Goal: Task Accomplishment & Management: Manage account settings

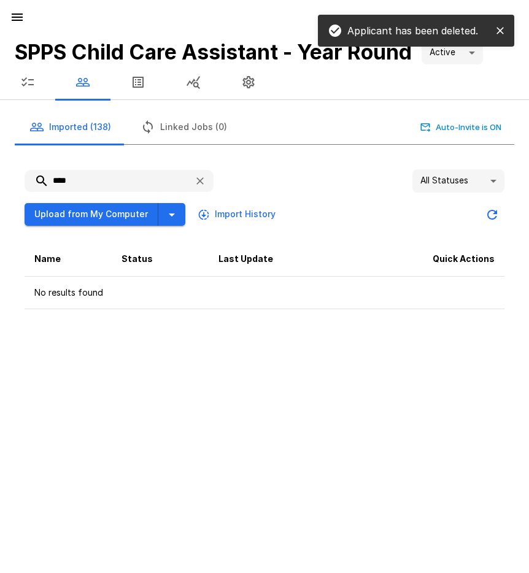
click at [17, 16] on icon "button" at bounding box center [17, 17] width 15 height 15
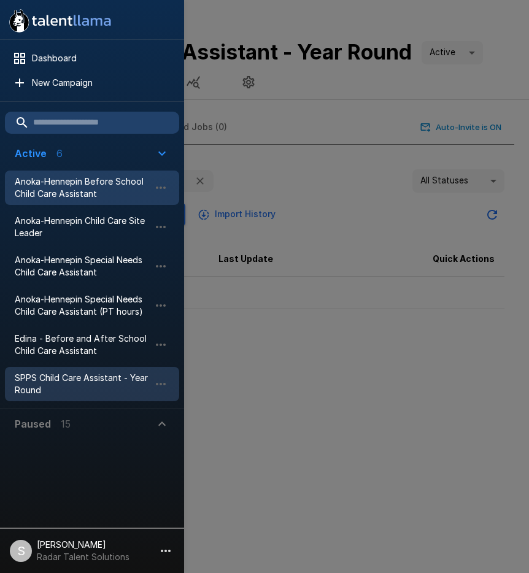
click at [60, 192] on span "Anoka-Hennepin Before School Child Care Assistant" at bounding box center [82, 187] width 135 height 25
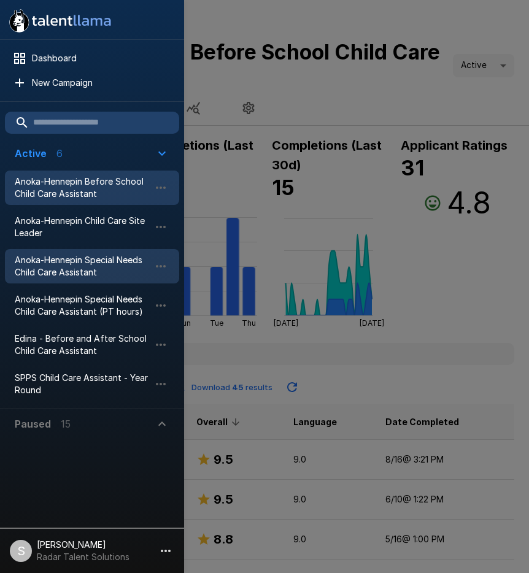
click at [37, 275] on span "Anoka-Hennepin Special Needs Child Care Assistant" at bounding box center [82, 266] width 135 height 25
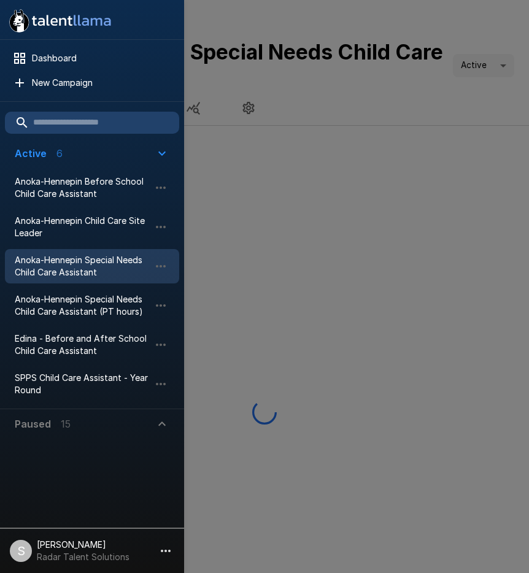
click at [410, 90] on div at bounding box center [264, 286] width 529 height 573
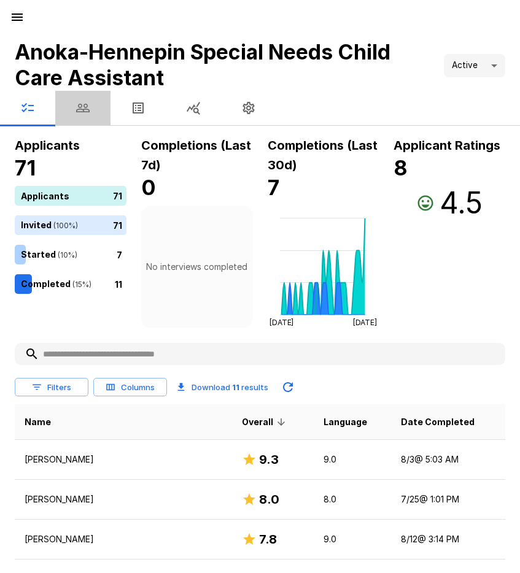
click at [74, 107] on button "button" at bounding box center [82, 108] width 55 height 34
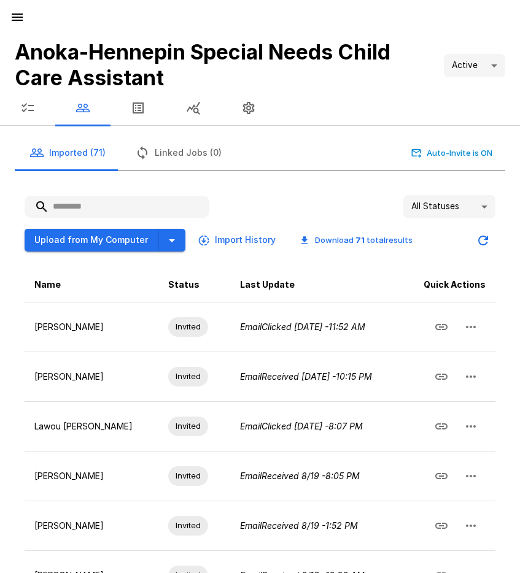
click at [85, 209] on input "text" at bounding box center [117, 207] width 185 height 22
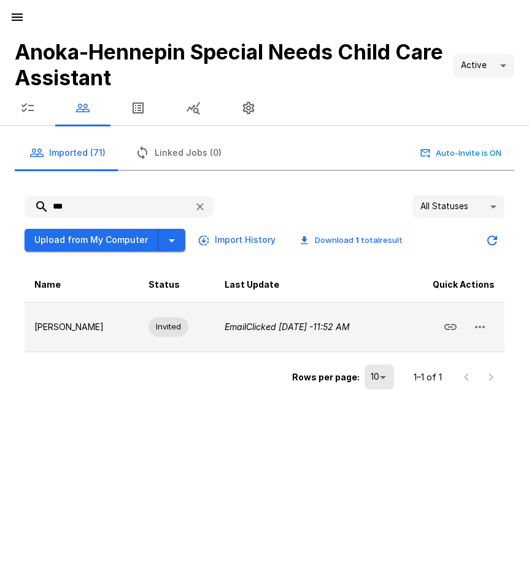
type input "***"
click at [493, 321] on button "button" at bounding box center [479, 326] width 29 height 29
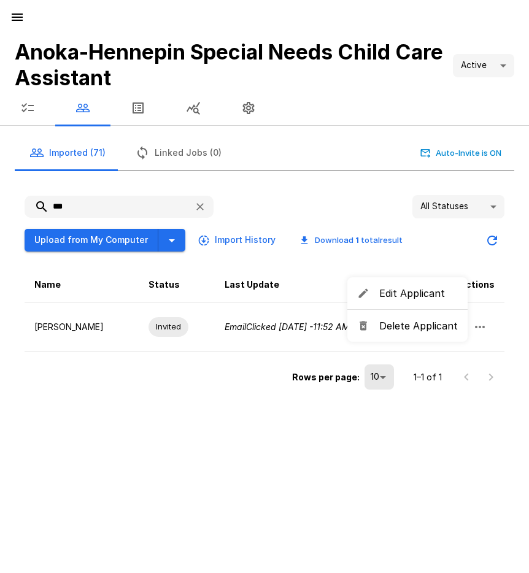
click at [425, 326] on span "Delete Applicant" at bounding box center [418, 325] width 79 height 15
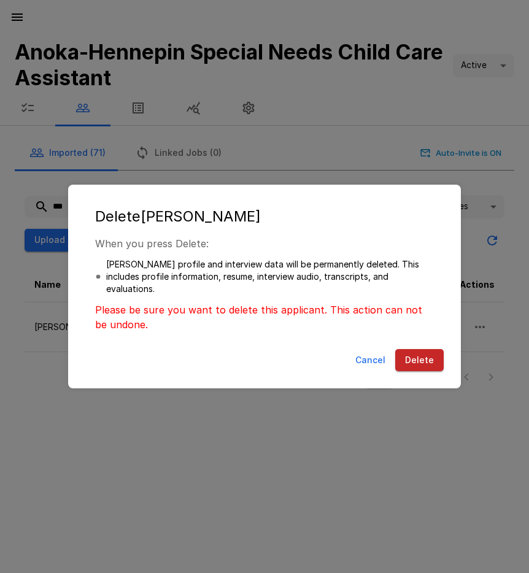
click at [414, 361] on button "Delete" at bounding box center [419, 360] width 48 height 23
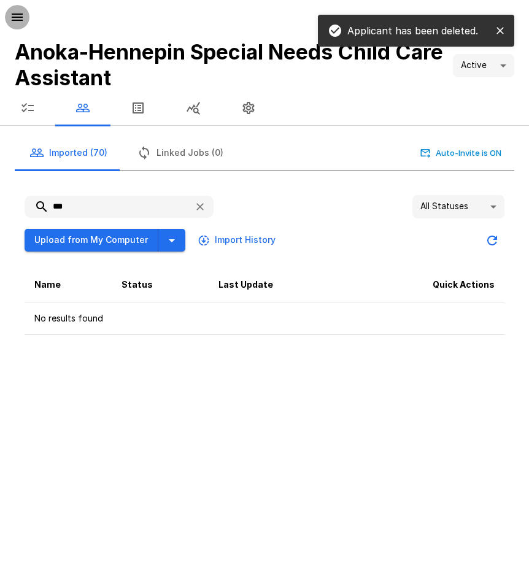
click at [15, 19] on icon "button" at bounding box center [17, 17] width 15 height 15
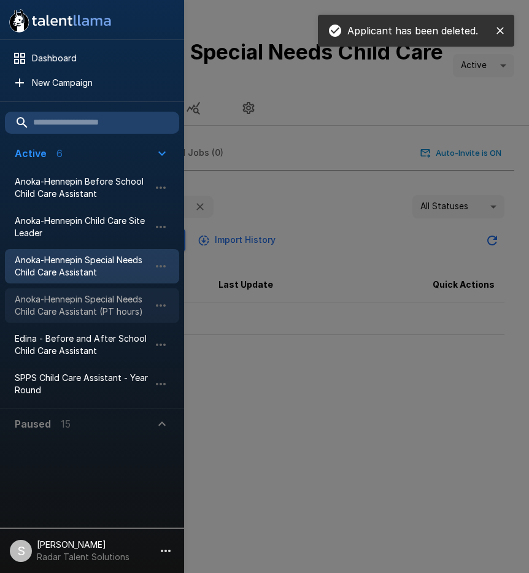
click at [39, 312] on span "Anoka-Hennepin Special Needs Child Care Assistant (PT hours)" at bounding box center [82, 305] width 135 height 25
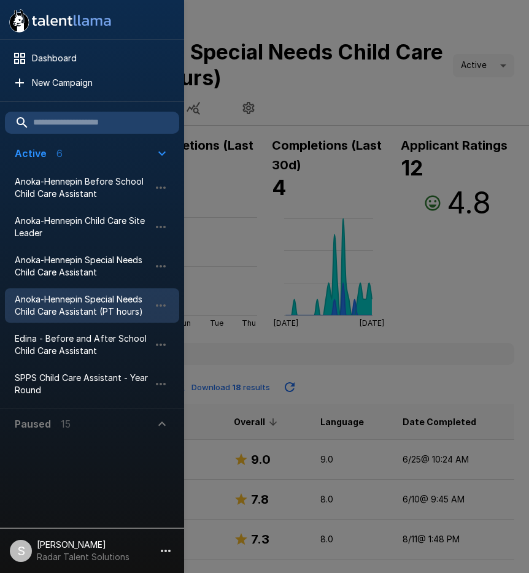
click at [372, 102] on div at bounding box center [264, 286] width 529 height 573
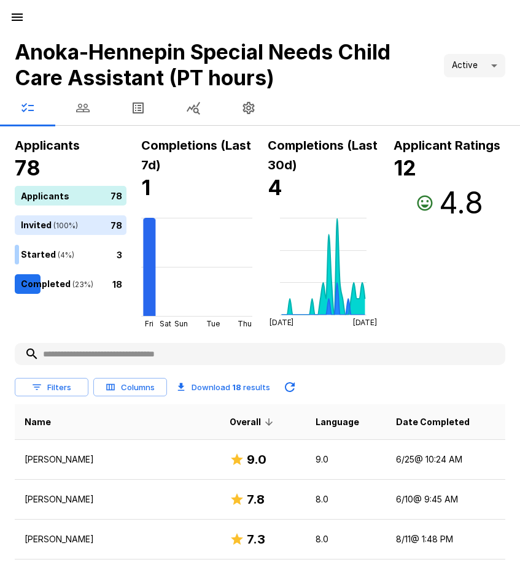
click at [80, 112] on icon "button" at bounding box center [82, 108] width 13 height 9
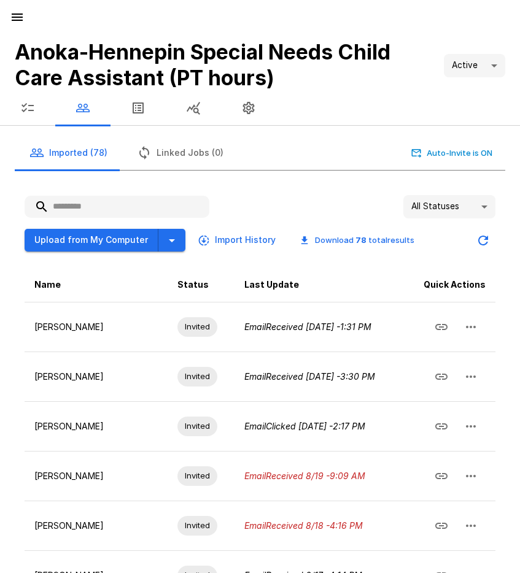
click at [74, 207] on input "text" at bounding box center [117, 207] width 185 height 22
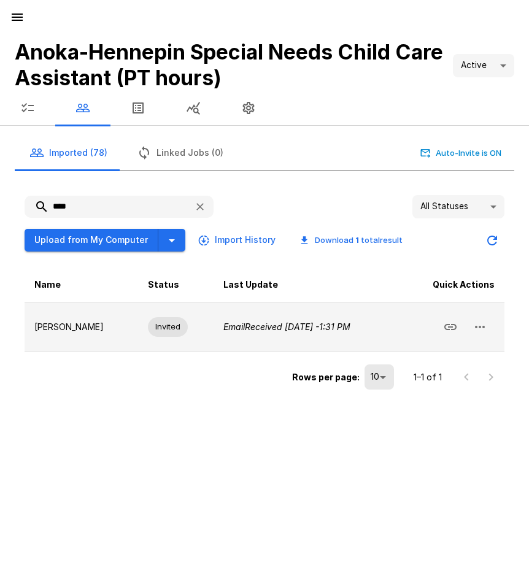
click at [488, 327] on button "button" at bounding box center [479, 326] width 29 height 29
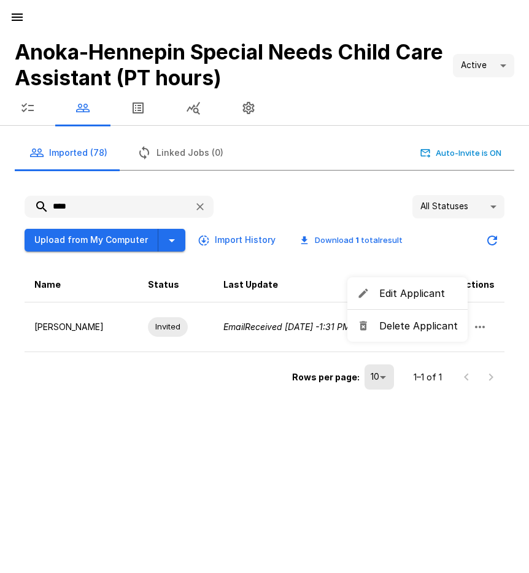
click at [427, 329] on span "Delete Applicant" at bounding box center [418, 325] width 79 height 15
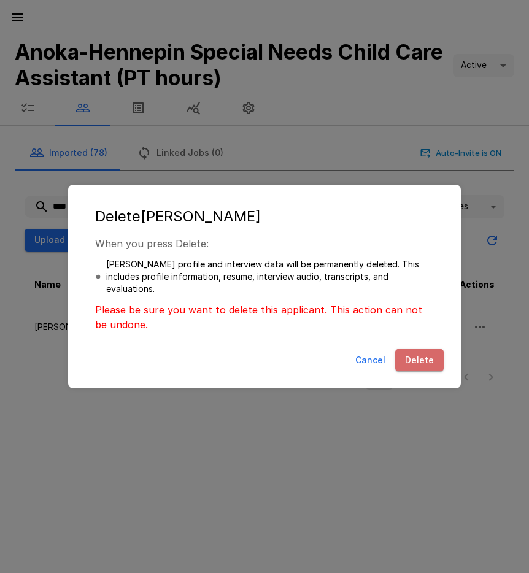
click at [418, 357] on button "Delete" at bounding box center [419, 360] width 48 height 23
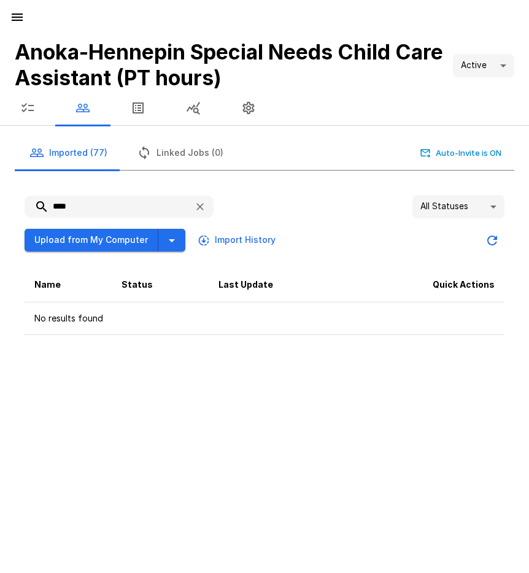
click at [213, 350] on div "Anoka-Hennepin Special Needs Child Care Assistant (PT hours) Active **** Import…" at bounding box center [264, 286] width 529 height 573
drag, startPoint x: 83, startPoint y: 195, endPoint x: 86, endPoint y: 203, distance: 8.3
click at [84, 199] on input "****" at bounding box center [105, 207] width 160 height 22
drag, startPoint x: 86, startPoint y: 203, endPoint x: 61, endPoint y: 202, distance: 24.5
click at [61, 202] on input "****" at bounding box center [105, 207] width 160 height 22
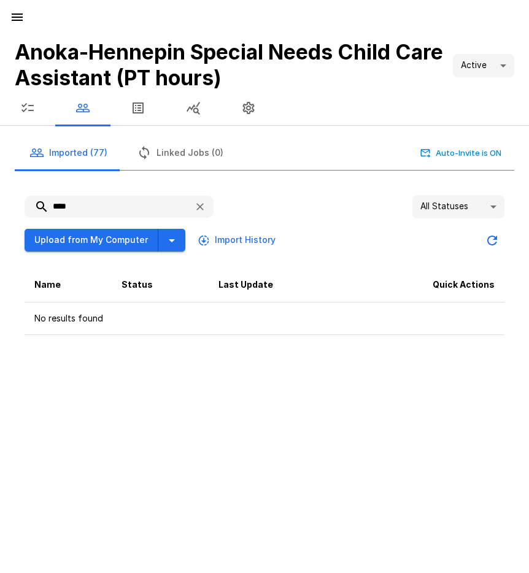
drag, startPoint x: 53, startPoint y: 206, endPoint x: 92, endPoint y: 214, distance: 39.6
click at [92, 214] on input "****" at bounding box center [105, 207] width 160 height 22
type input "*"
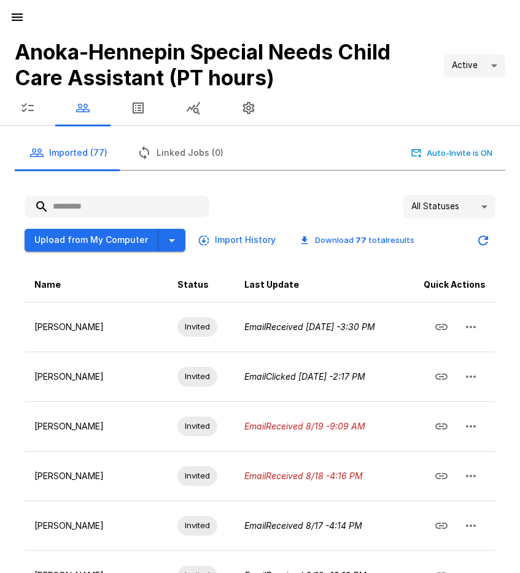
type input "*"
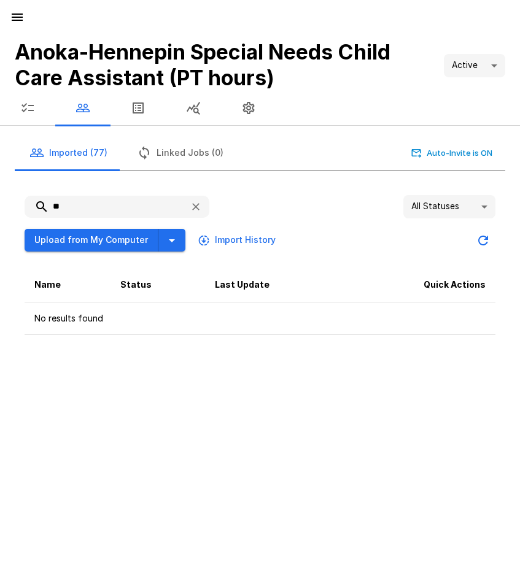
type input "*"
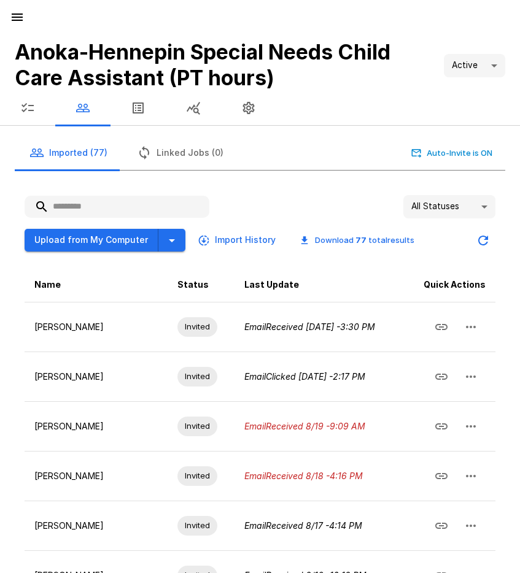
click at [20, 17] on icon "button" at bounding box center [17, 16] width 11 height 7
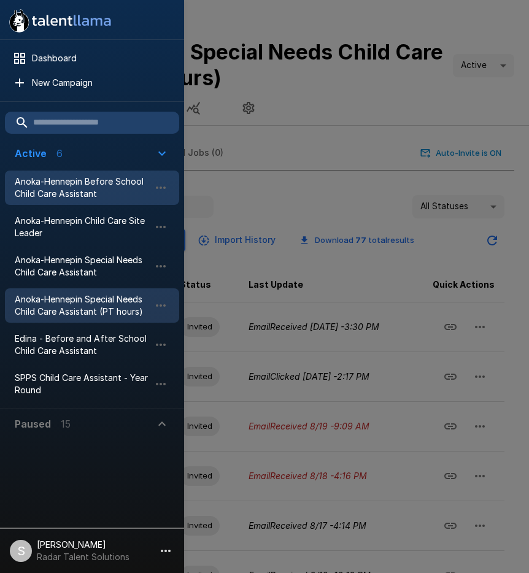
click at [73, 183] on span "Anoka-Hennepin Before School Child Care Assistant" at bounding box center [82, 187] width 135 height 25
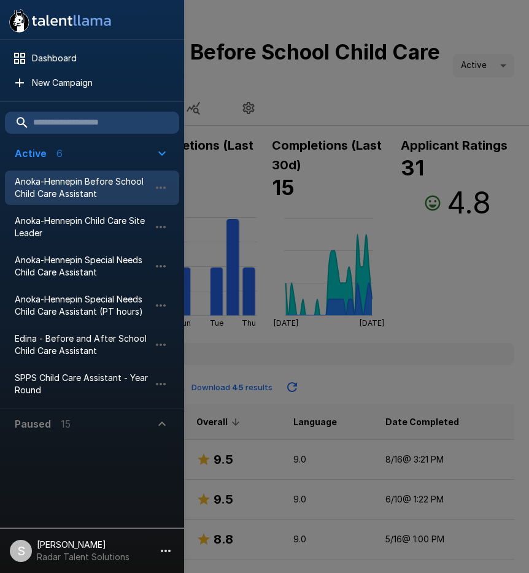
click at [347, 108] on div at bounding box center [264, 286] width 529 height 573
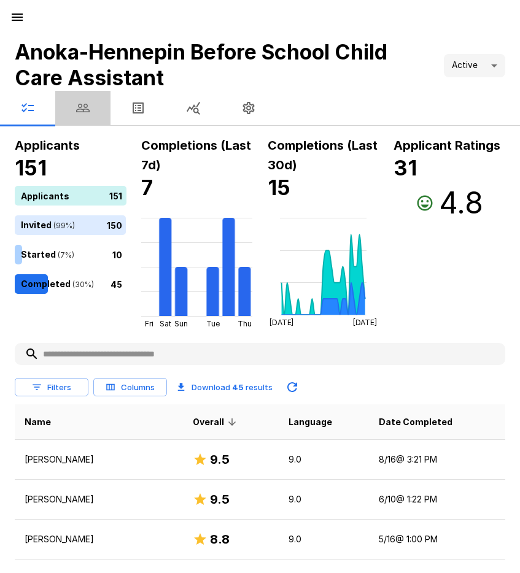
click at [82, 110] on icon "button" at bounding box center [82, 108] width 15 height 15
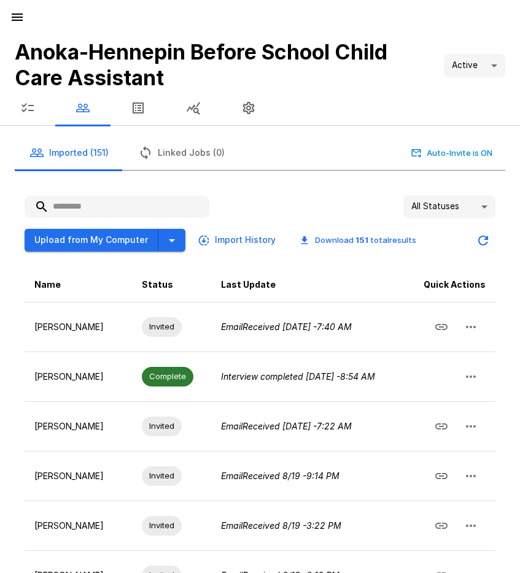
click at [107, 208] on input "text" at bounding box center [117, 207] width 185 height 22
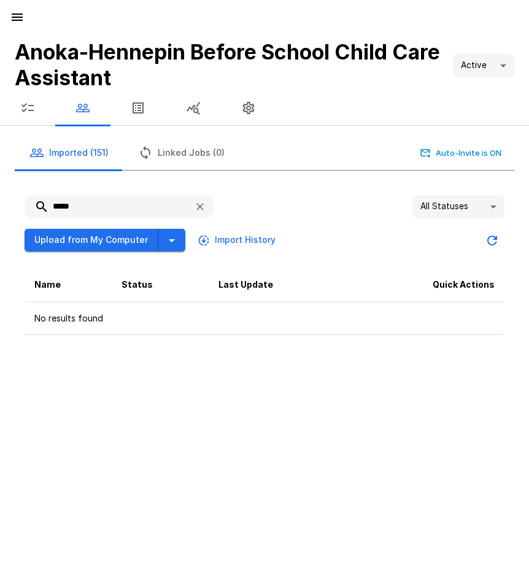
drag, startPoint x: 62, startPoint y: 210, endPoint x: 33, endPoint y: 212, distance: 29.5
click at [33, 212] on input "*****" at bounding box center [105, 207] width 160 height 22
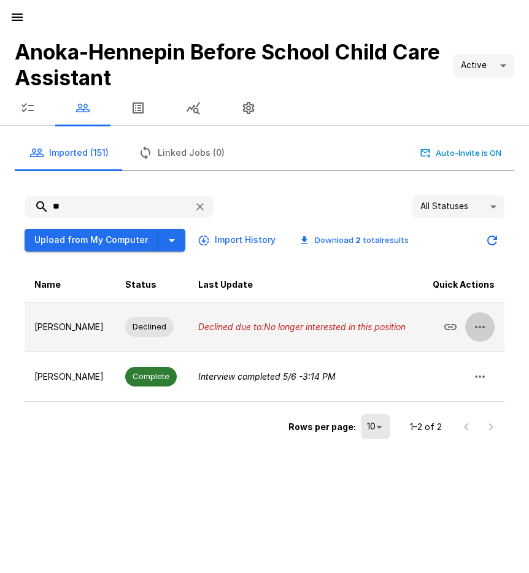
click at [479, 330] on icon "button" at bounding box center [479, 327] width 15 height 15
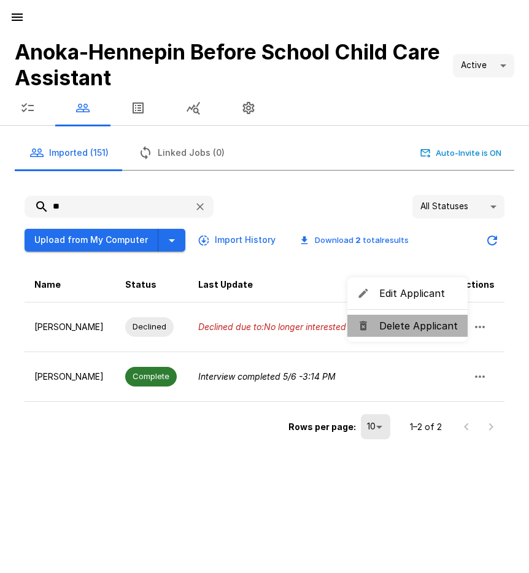
click at [448, 325] on span "Delete Applicant" at bounding box center [418, 325] width 79 height 15
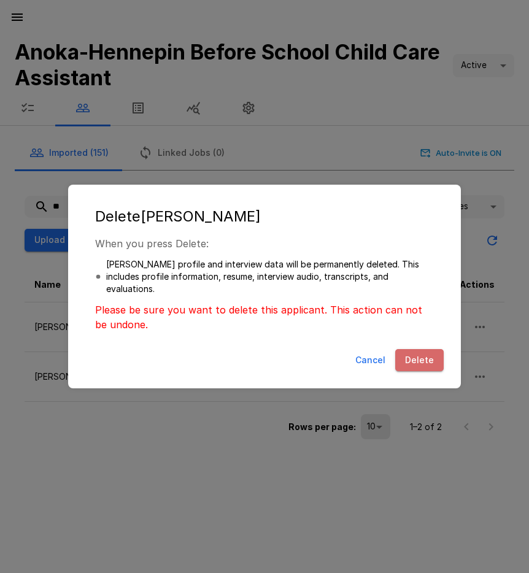
click at [428, 354] on button "Delete" at bounding box center [419, 360] width 48 height 23
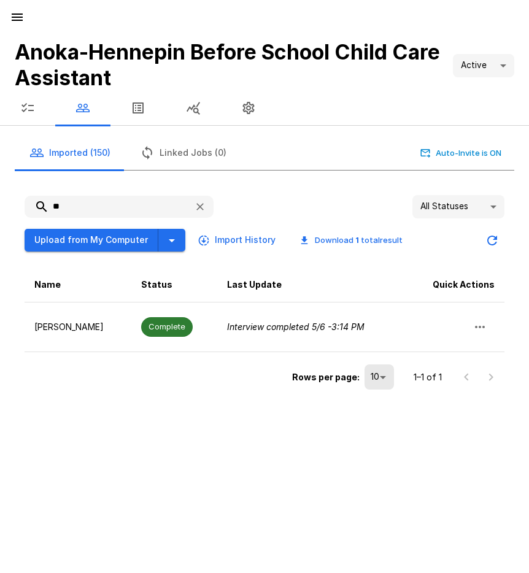
drag, startPoint x: 22, startPoint y: 205, endPoint x: 11, endPoint y: 204, distance: 11.1
click at [11, 204] on div "** All Statuses ** Upload from My Computer Import History Download 1 total resu…" at bounding box center [259, 289] width 509 height 228
type input "****"
click at [12, 16] on icon "button" at bounding box center [17, 17] width 15 height 15
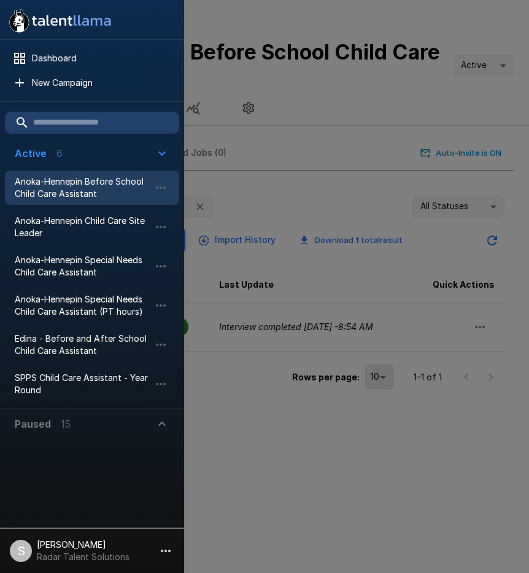
click at [69, 194] on span "Anoka-Hennepin Before School Child Care Assistant" at bounding box center [82, 187] width 135 height 25
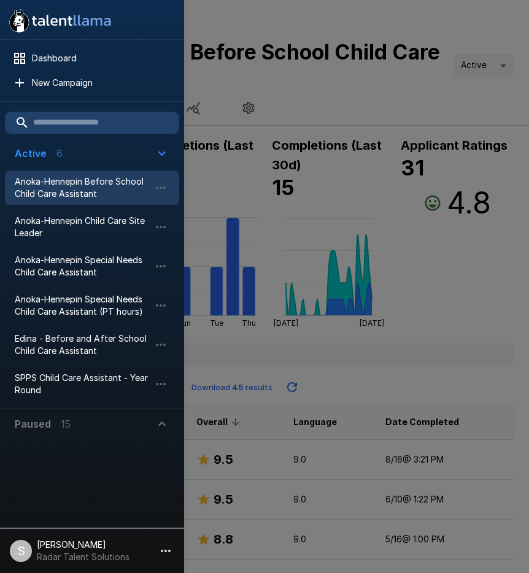
click at [442, 264] on div at bounding box center [264, 286] width 529 height 573
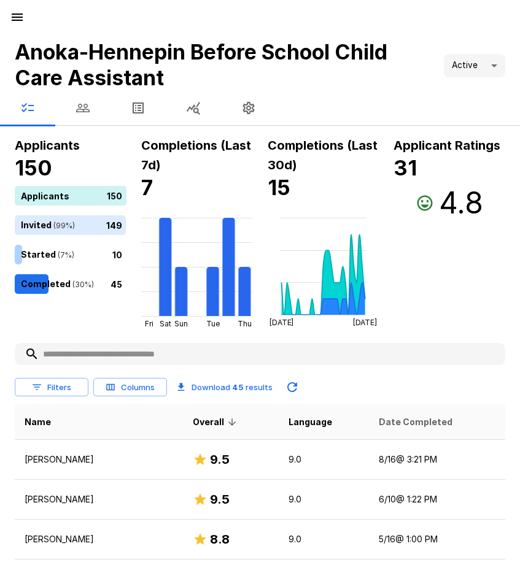
click at [388, 427] on span "Date Completed" at bounding box center [416, 422] width 74 height 15
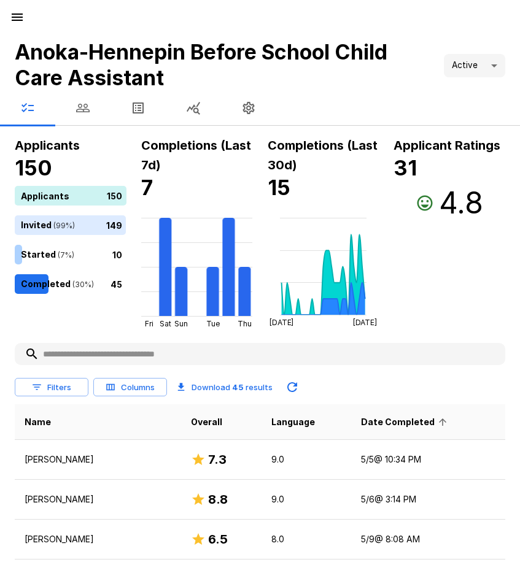
click at [387, 424] on span "Date Completed" at bounding box center [406, 422] width 90 height 15
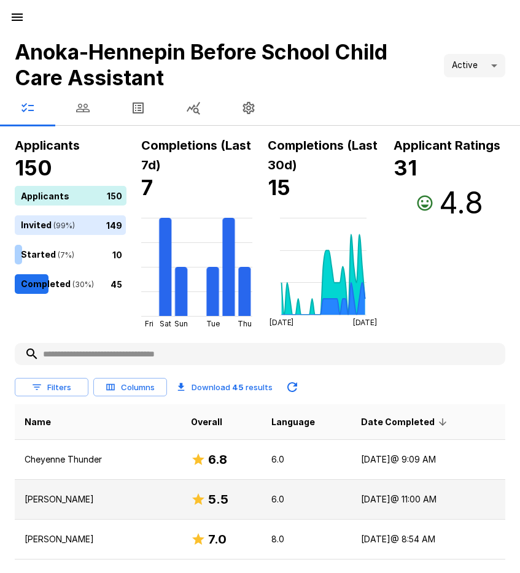
click at [375, 501] on td "[DATE] @ 11:00 AM" at bounding box center [428, 500] width 154 height 40
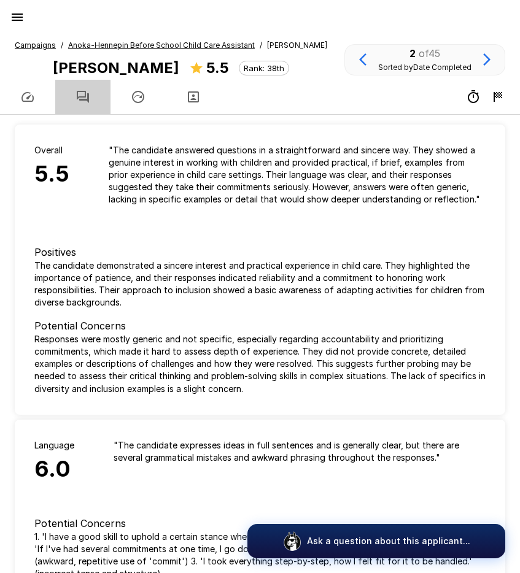
click at [84, 90] on icon "button" at bounding box center [82, 97] width 15 height 15
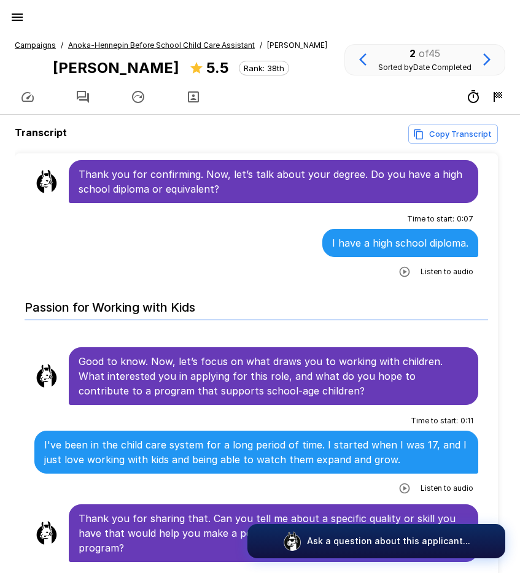
scroll to position [552, 0]
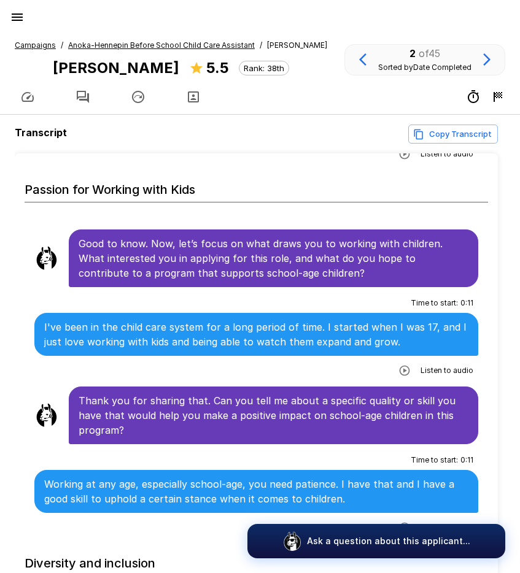
click at [118, 368] on li "Time to start : 0 : 11 I've been in the child care system for a long period of …" at bounding box center [256, 337] width 463 height 94
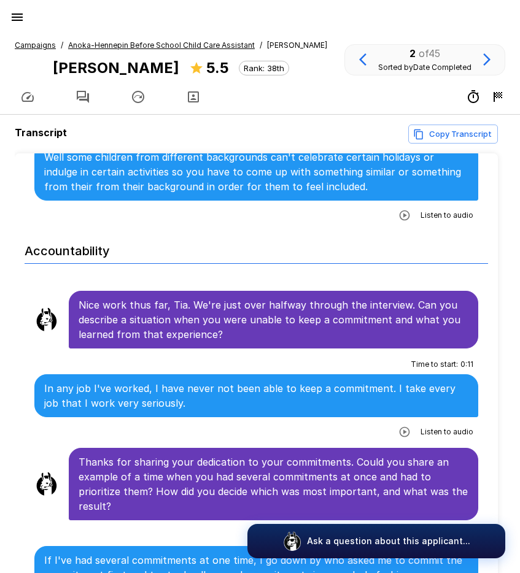
scroll to position [1350, 0]
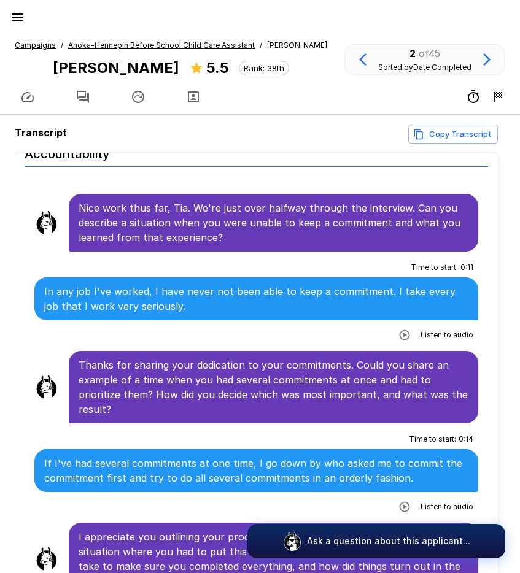
click at [399, 502] on icon "button" at bounding box center [404, 507] width 10 height 10
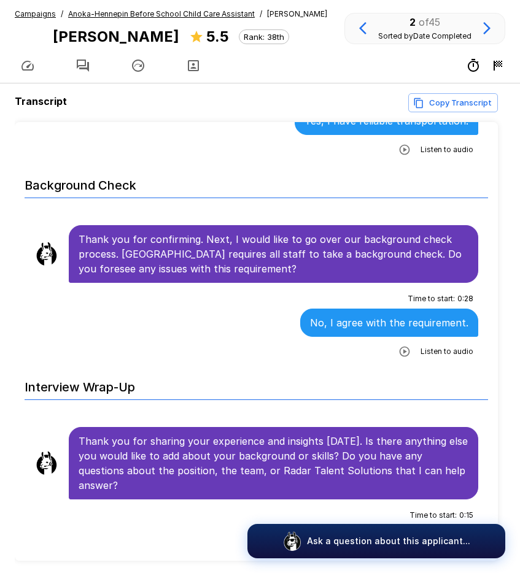
scroll to position [78, 0]
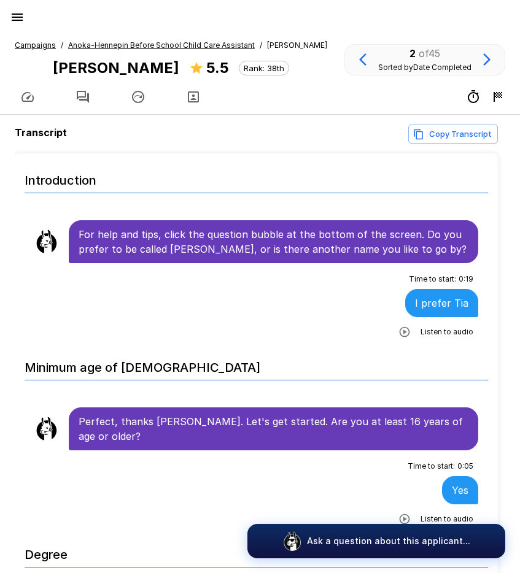
click at [241, 334] on div "Time to start : 0 : 19 I prefer Tia Listen to audio" at bounding box center [256, 305] width 444 height 72
click at [87, 48] on u "Anoka-Hennepin Before School Child Care Assistant" at bounding box center [161, 44] width 187 height 9
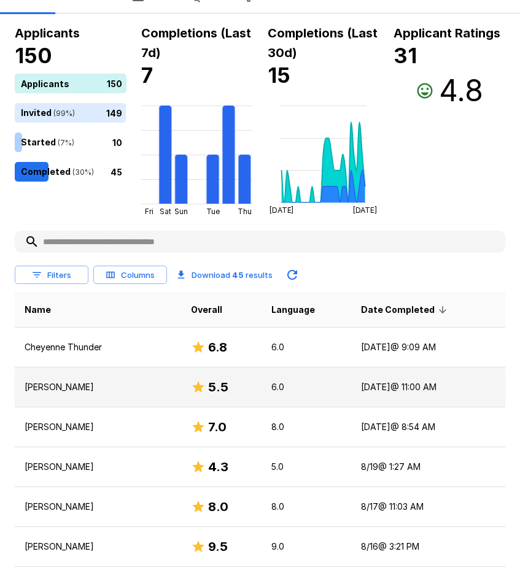
scroll to position [123, 0]
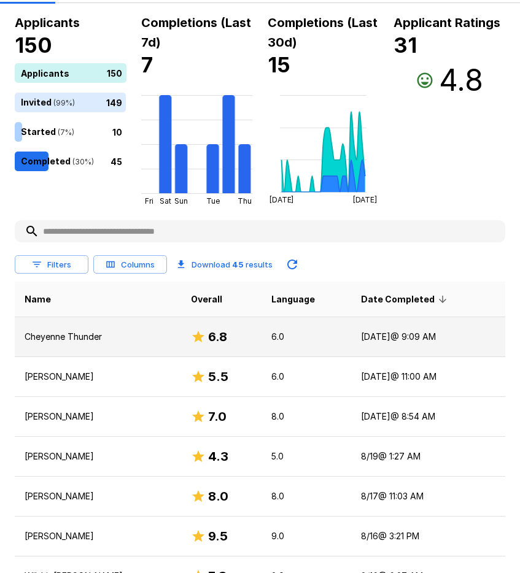
click at [402, 337] on td "[DATE] @ 9:09 AM" at bounding box center [428, 337] width 154 height 40
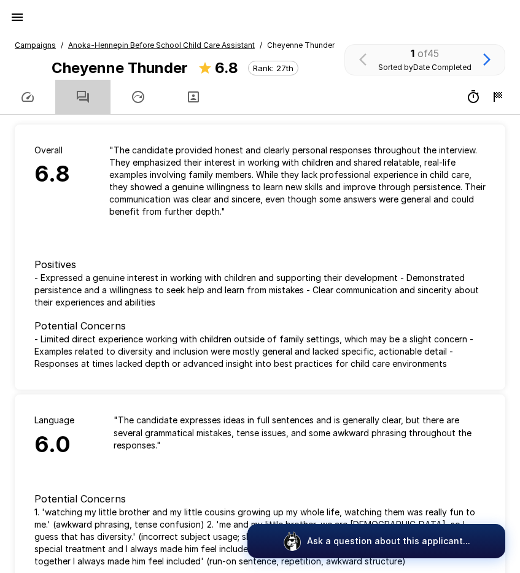
drag, startPoint x: 84, startPoint y: 100, endPoint x: 95, endPoint y: 105, distance: 12.1
click at [85, 100] on icon "button" at bounding box center [83, 97] width 12 height 12
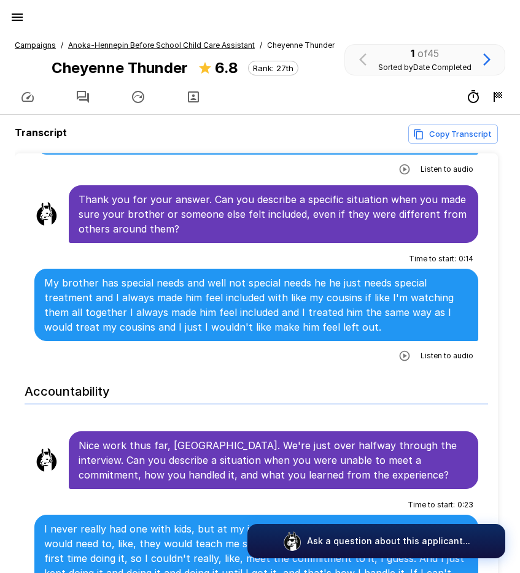
scroll to position [1104, 0]
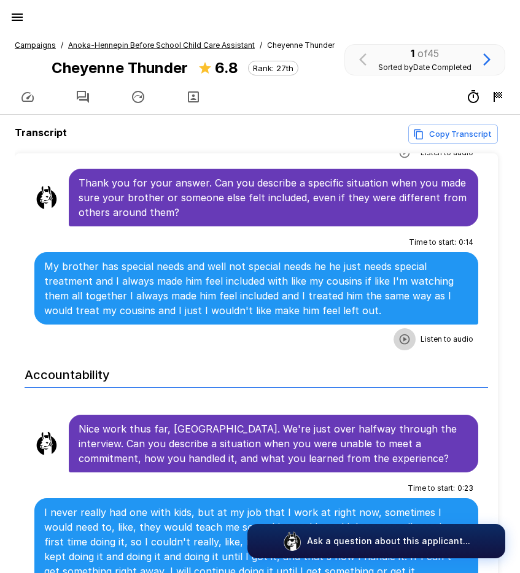
click at [398, 333] on icon "button" at bounding box center [404, 339] width 12 height 12
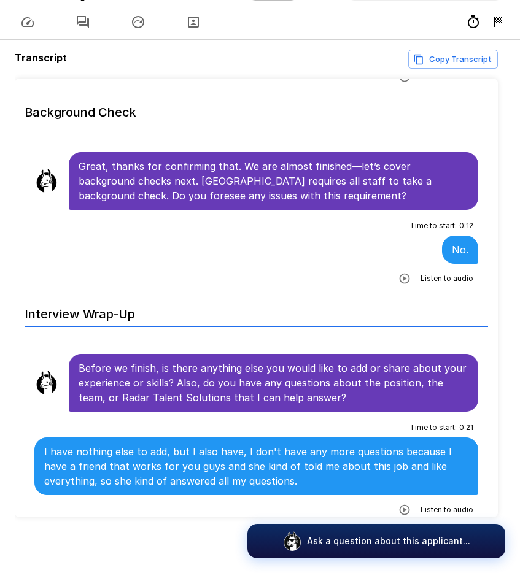
scroll to position [78, 0]
